Goal: Information Seeking & Learning: Learn about a topic

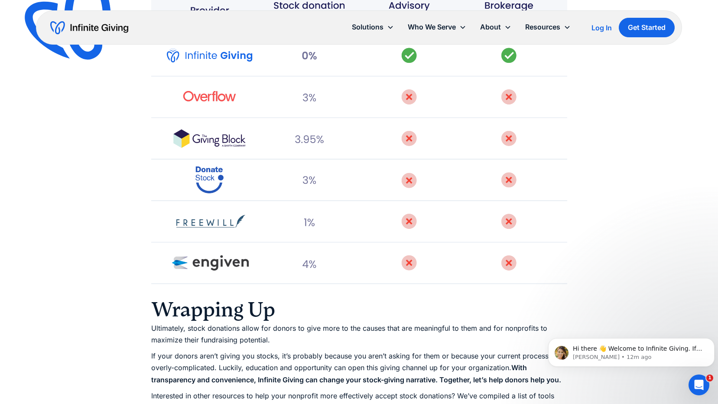
scroll to position [2730, 0]
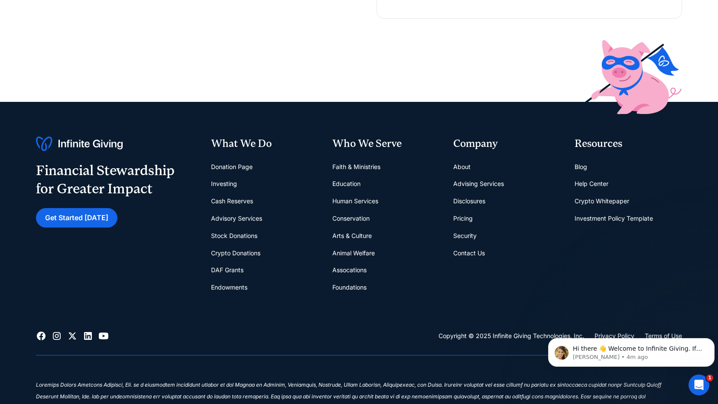
click at [356, 237] on link "Arts & Culture" at bounding box center [351, 235] width 39 height 17
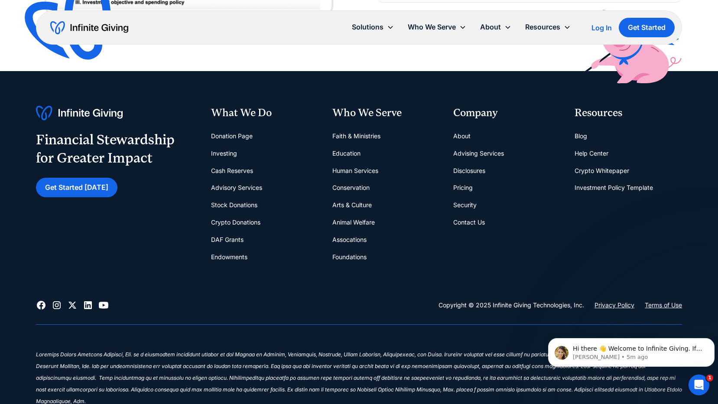
scroll to position [2384, 0]
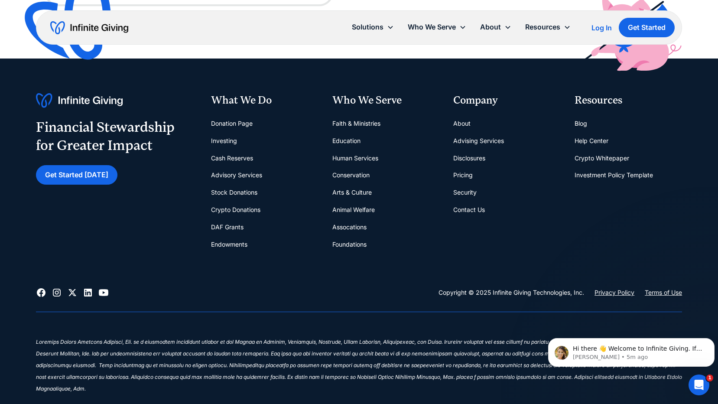
click at [456, 173] on link "Pricing" at bounding box center [463, 174] width 20 height 17
